Goal: Transaction & Acquisition: Purchase product/service

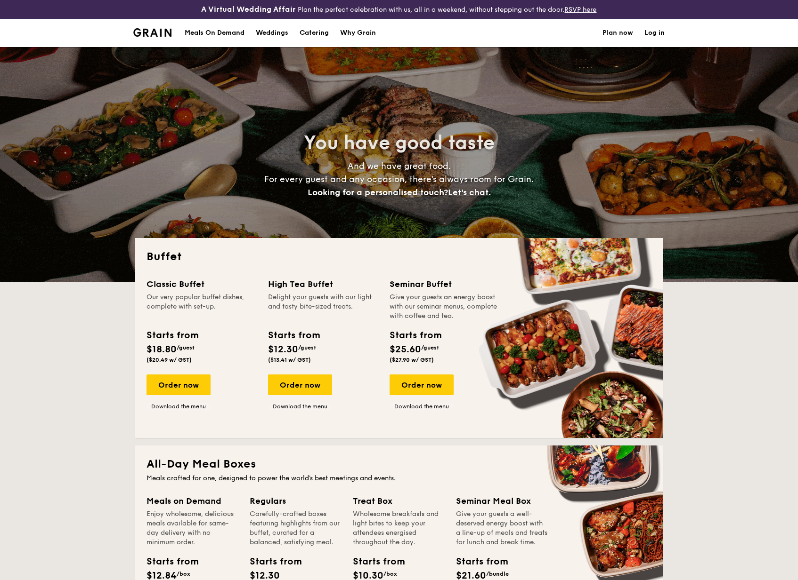
select select
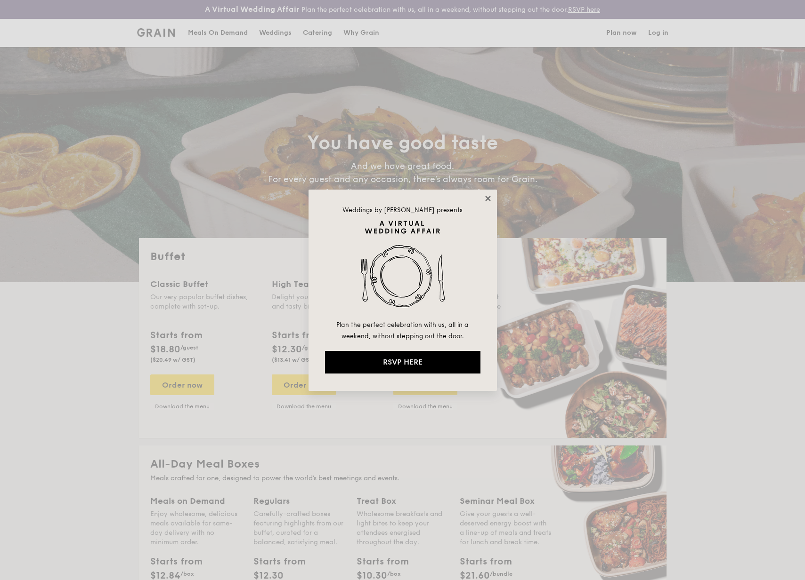
click at [488, 197] on icon at bounding box center [487, 198] width 5 height 5
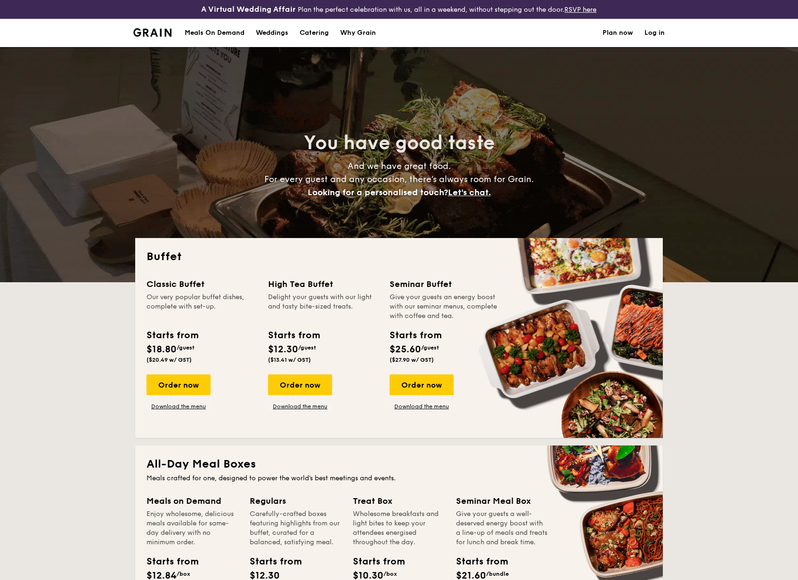
click at [226, 34] on div "Meals On Demand" at bounding box center [215, 33] width 60 height 28
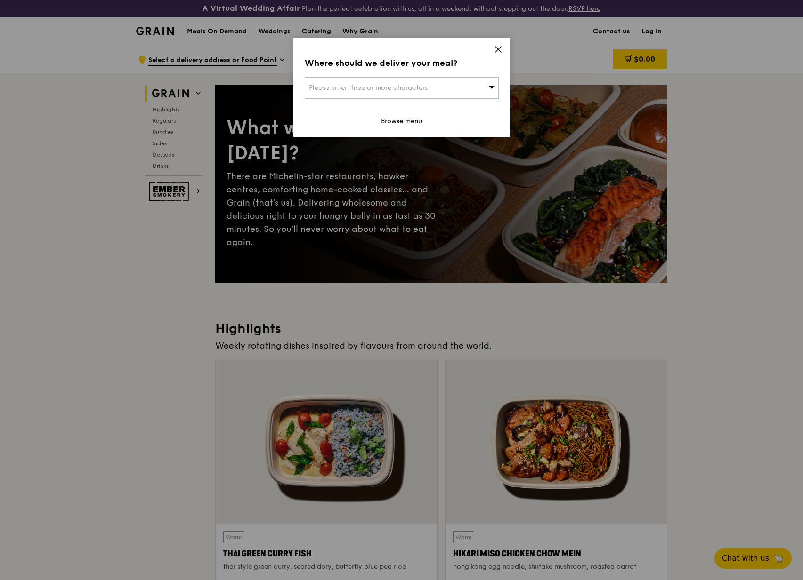
click at [436, 89] on div "Please enter three or more characters" at bounding box center [402, 88] width 194 height 22
type input "6"
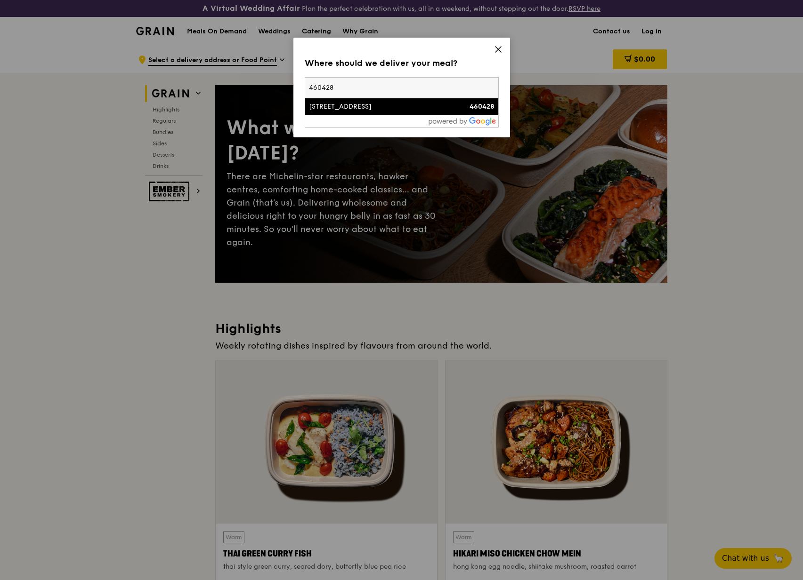
type input "460428"
click at [382, 108] on div "428 Bedok North Road" at bounding box center [378, 106] width 139 height 9
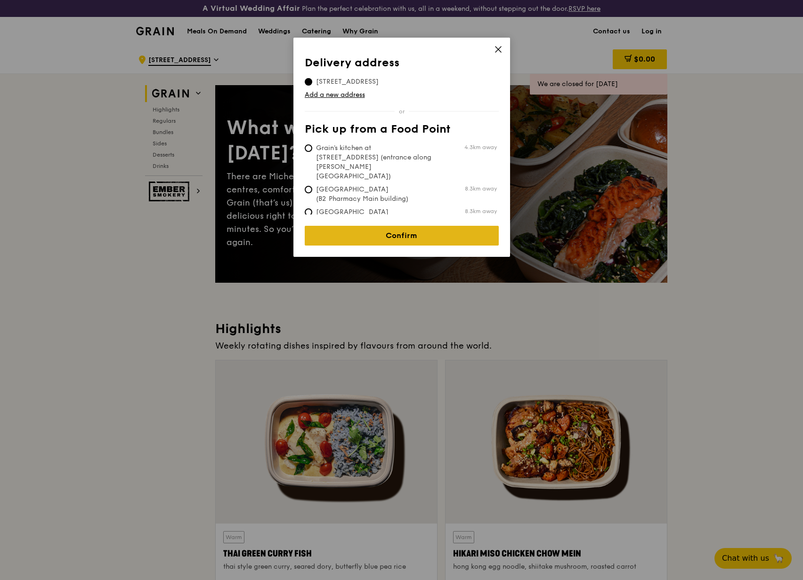
click at [405, 230] on link "Confirm" at bounding box center [402, 236] width 194 height 20
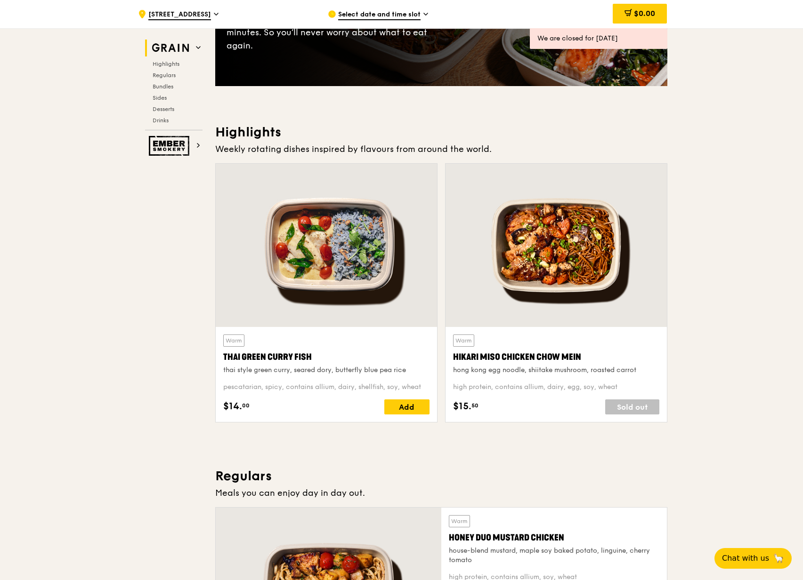
scroll to position [250, 0]
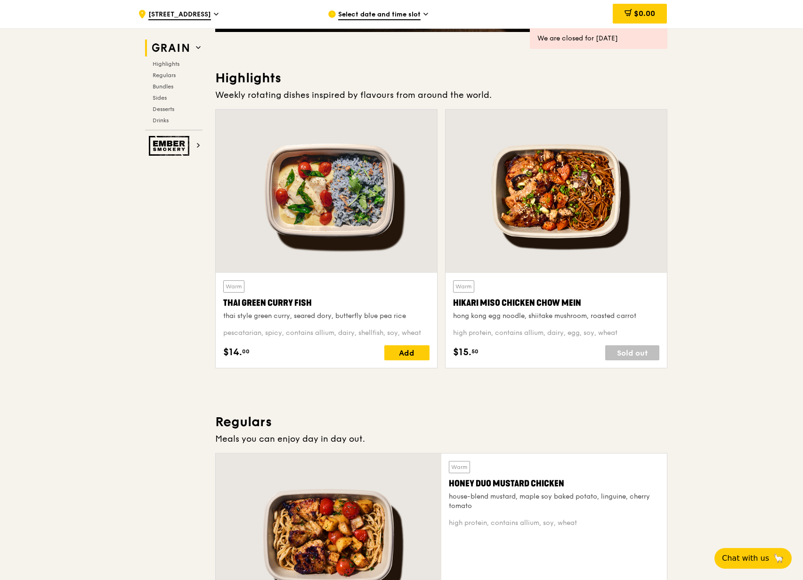
click at [579, 235] on div at bounding box center [555, 191] width 221 height 163
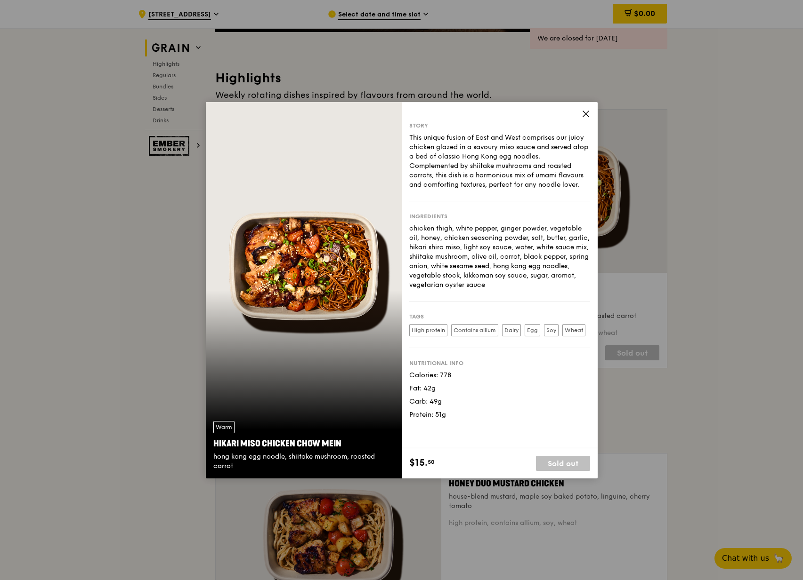
scroll to position [252, 0]
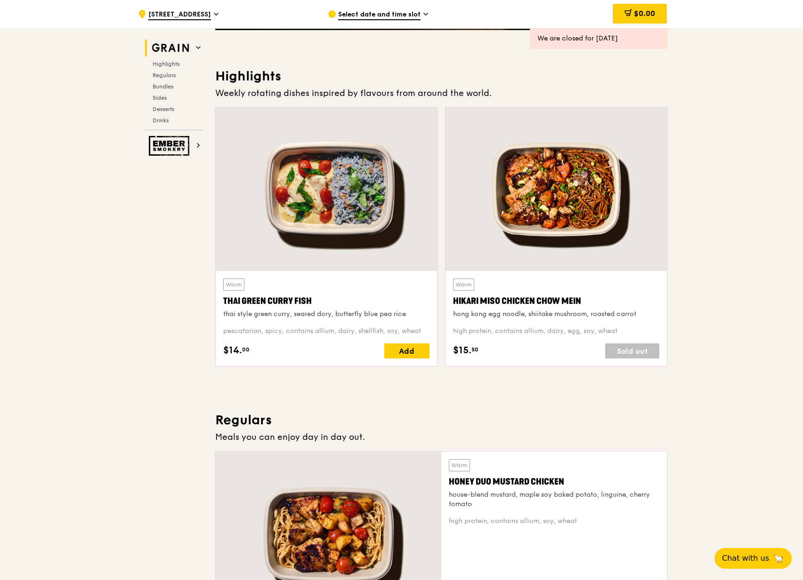
click at [345, 280] on div "Warm Thai Green Curry Fish thai style green curry, seared dory, butterfly blue …" at bounding box center [326, 299] width 206 height 40
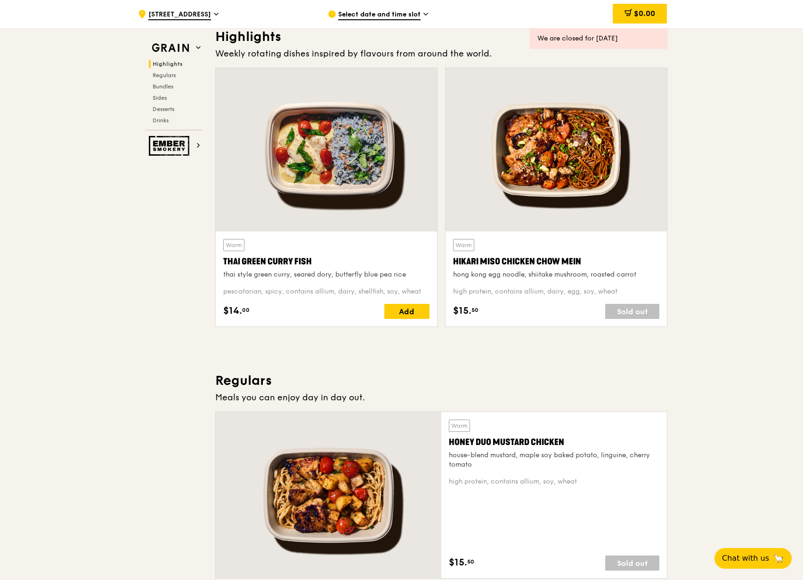
scroll to position [402, 0]
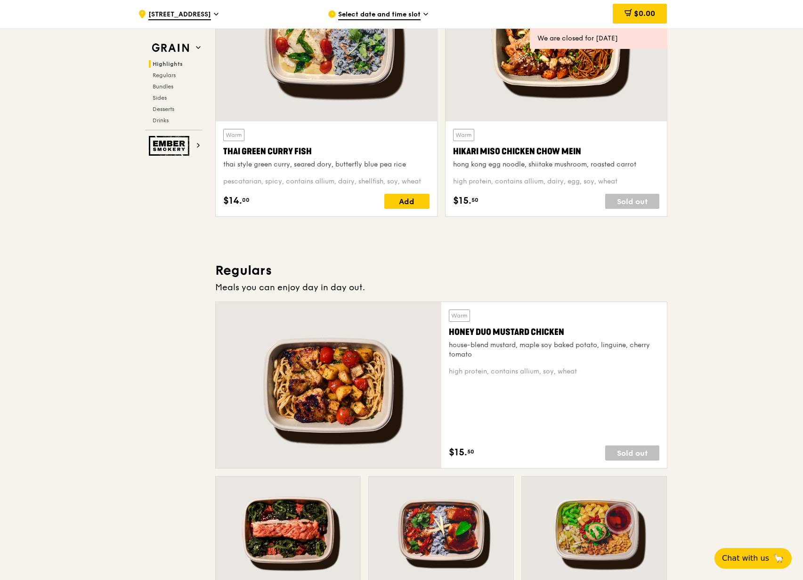
click at [364, 358] on div at bounding box center [329, 385] width 226 height 166
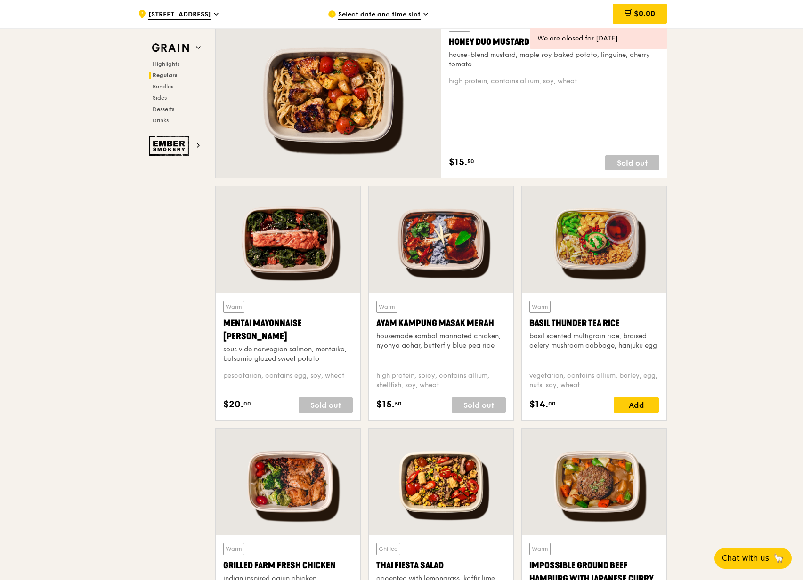
scroll to position [713, 0]
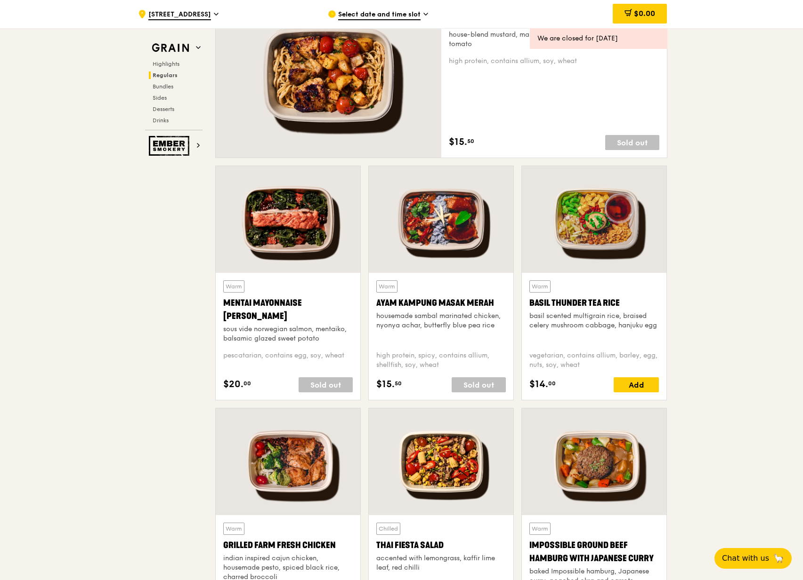
click at [265, 303] on div "Mentai Mayonnaise Aburi Salmon" at bounding box center [287, 310] width 129 height 26
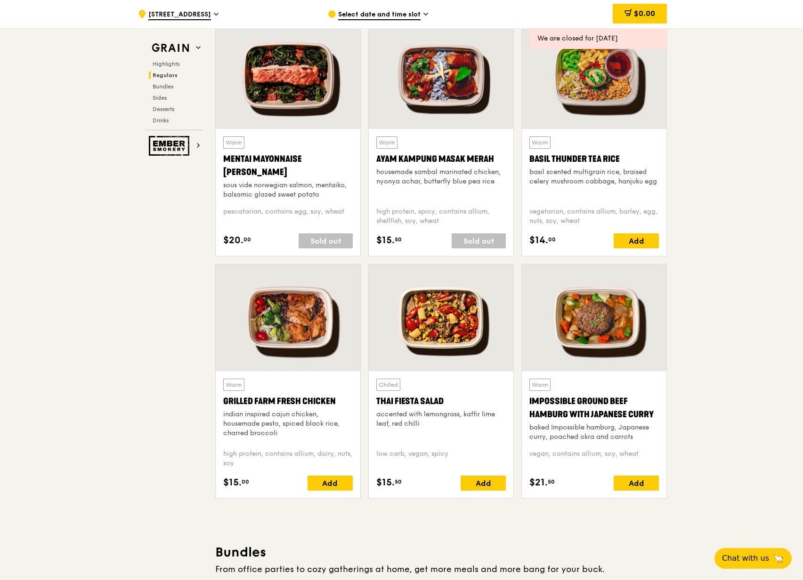
scroll to position [859, 0]
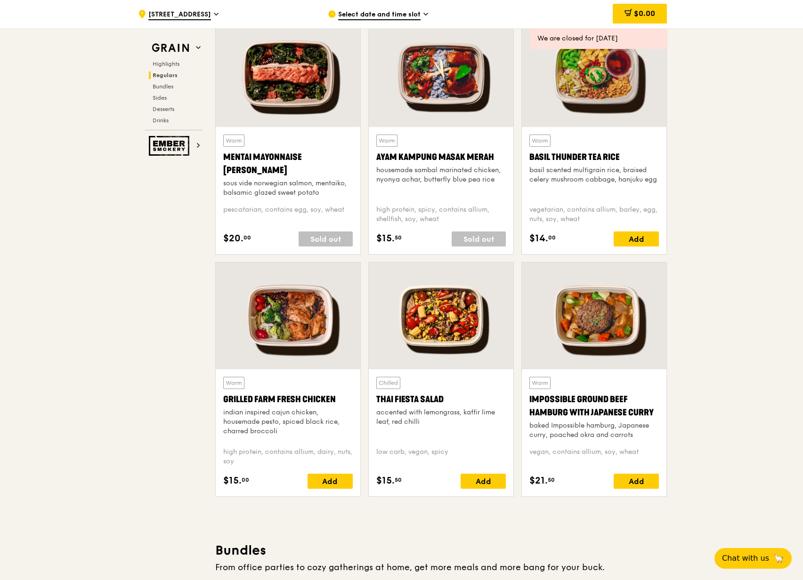
click at [303, 336] on div at bounding box center [288, 316] width 145 height 107
click at [417, 338] on div at bounding box center [441, 316] width 145 height 107
click at [605, 321] on div at bounding box center [594, 316] width 145 height 107
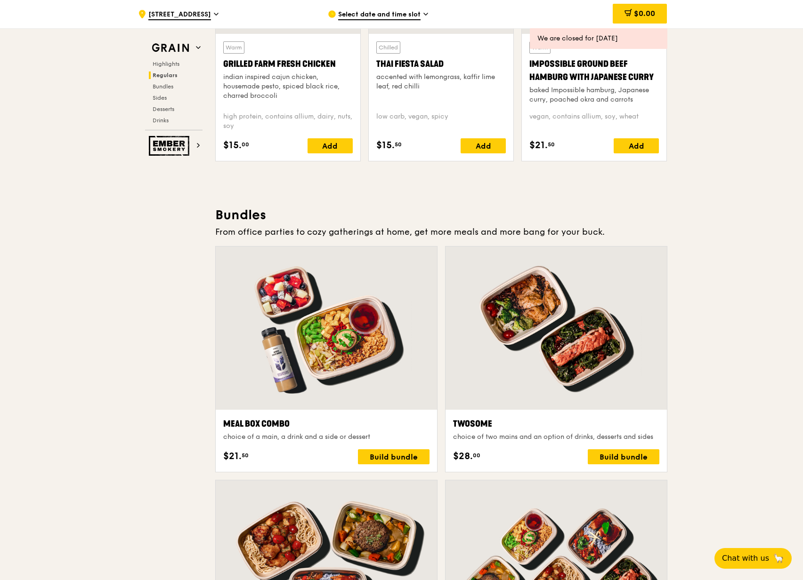
scroll to position [1196, 0]
